Goal: Transaction & Acquisition: Purchase product/service

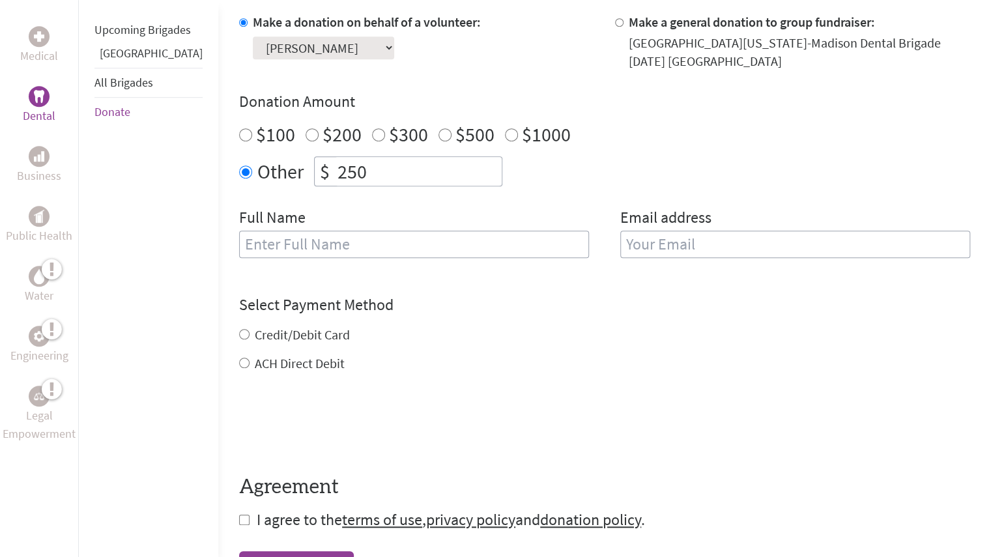
scroll to position [409, 0]
click at [476, 250] on input "text" at bounding box center [414, 243] width 350 height 27
type input "[PERSON_NAME]"
click at [639, 242] on input "email" at bounding box center [796, 243] width 350 height 27
type input "[PERSON_NAME][EMAIL_ADDRESS][PERSON_NAME][DOMAIN_NAME]"
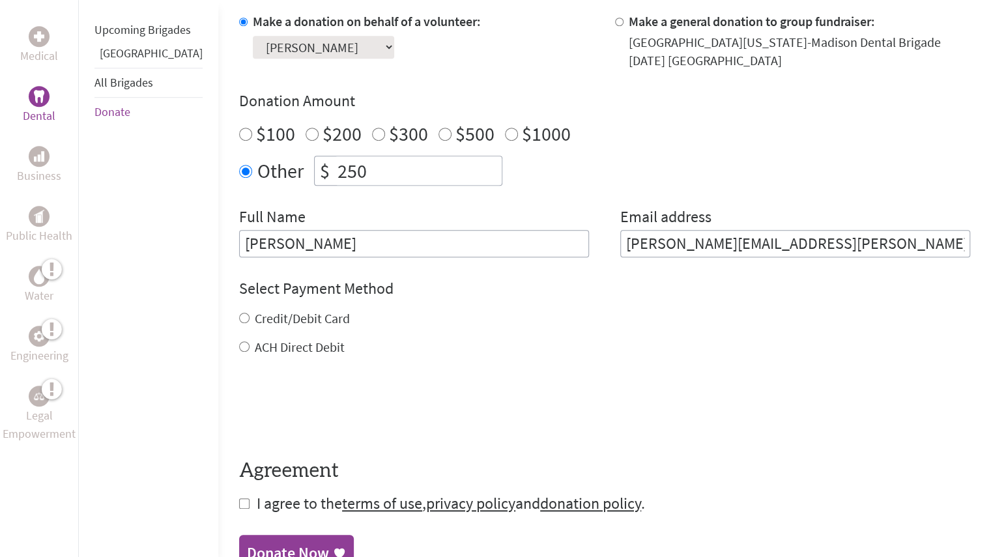
click at [269, 337] on div "Credit/Debit Card ACH Direct Debit" at bounding box center [604, 333] width 731 height 47
click at [262, 326] on div "Credit/Debit Card" at bounding box center [604, 319] width 731 height 18
click at [255, 318] on label "Credit/Debit Card" at bounding box center [302, 318] width 95 height 16
click at [250, 318] on input "Credit/Debit Card" at bounding box center [244, 318] width 10 height 10
radio input "true"
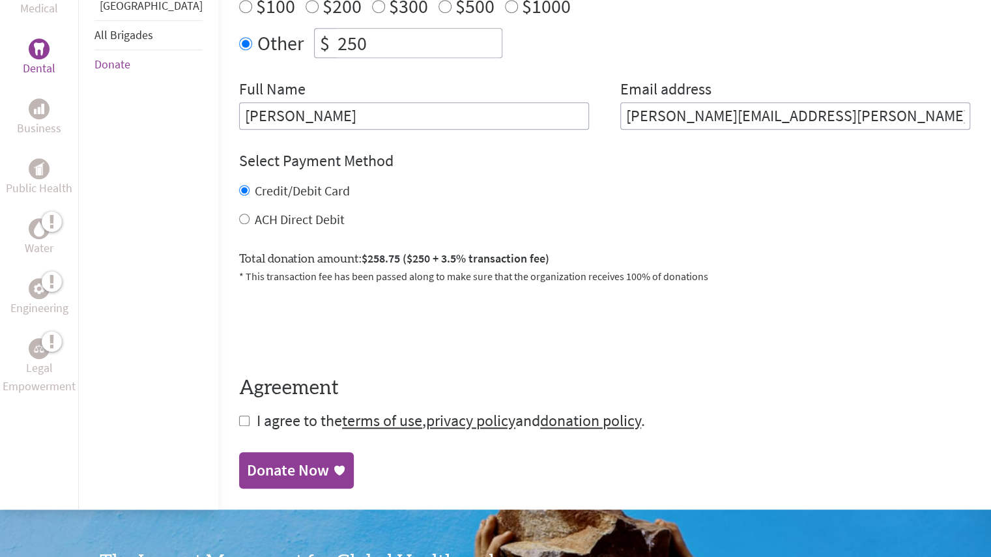
scroll to position [538, 0]
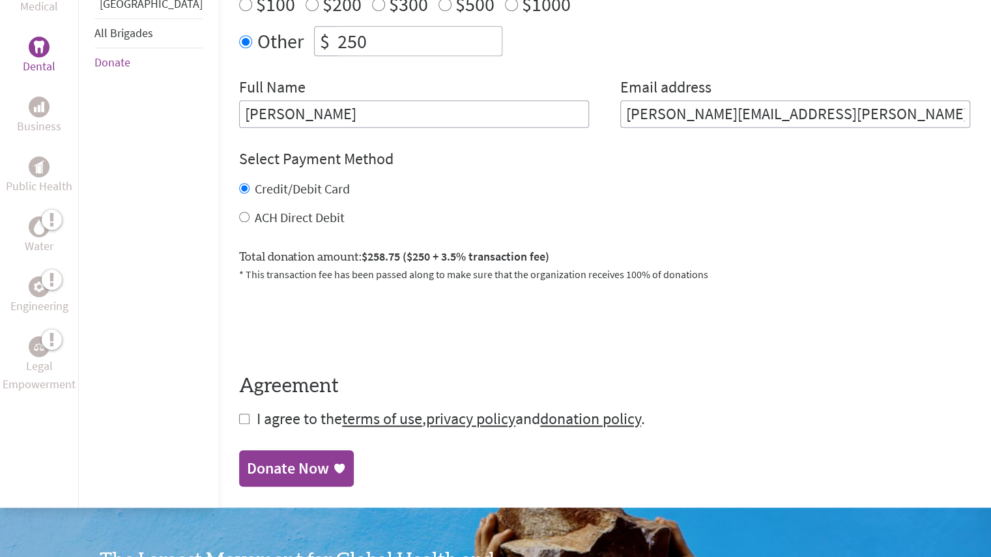
click at [198, 420] on div "Medical Dental Business Public Health Water Engineering Legal Empowerment Upcom…" at bounding box center [495, 106] width 991 height 803
click at [239, 417] on input "checkbox" at bounding box center [244, 419] width 10 height 10
checkbox input "true"
click at [272, 465] on div "Donate Now" at bounding box center [288, 470] width 82 height 21
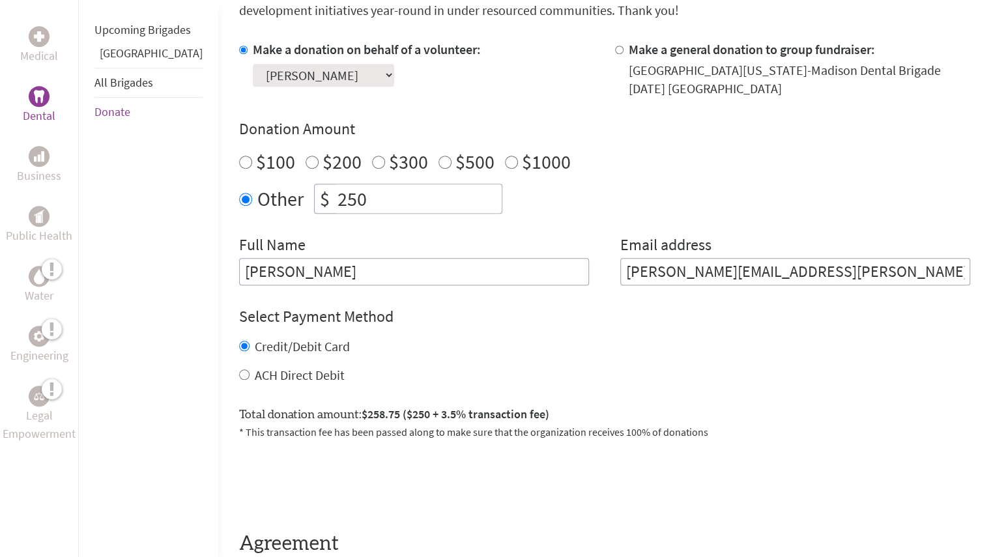
scroll to position [448, 0]
